Goal: Task Accomplishment & Management: Complete application form

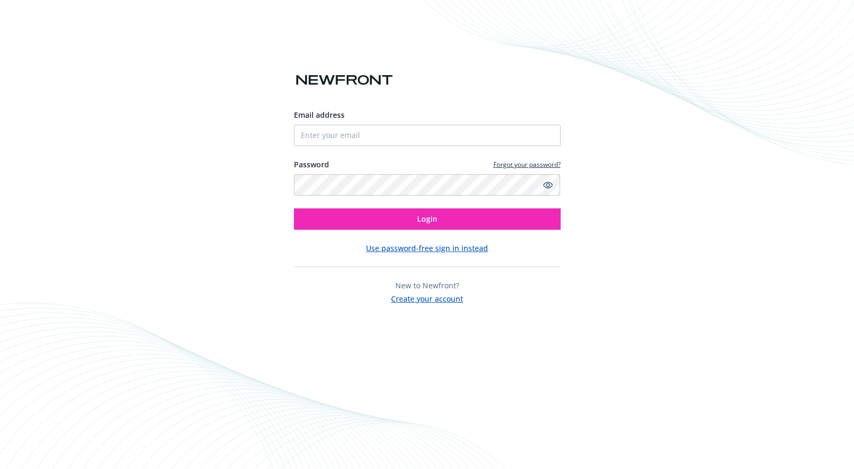
click at [433, 296] on button "Create your account" at bounding box center [427, 297] width 72 height 13
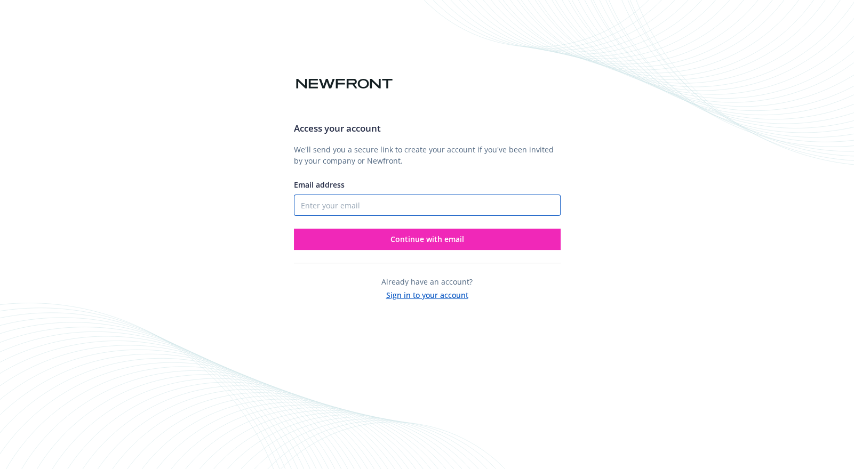
click at [355, 210] on input "Email address" at bounding box center [427, 205] width 267 height 21
type input "[EMAIL_ADDRESS][DOMAIN_NAME]"
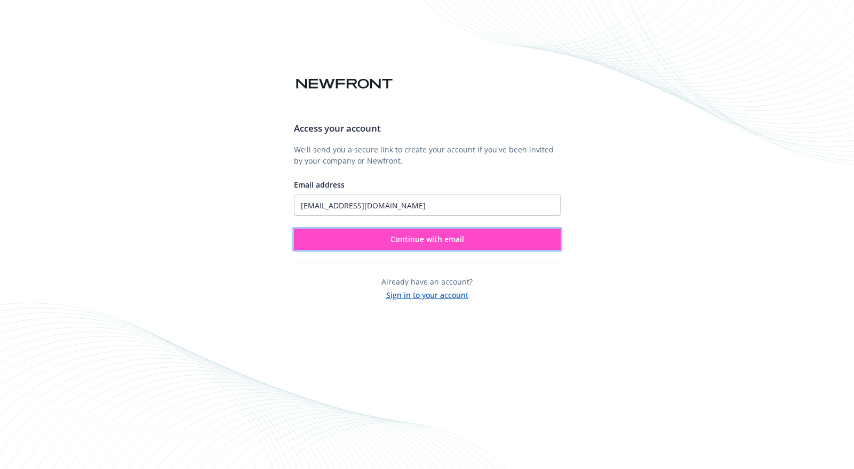
click at [411, 234] on span "Continue with email" at bounding box center [428, 239] width 74 height 10
